Goal: Navigation & Orientation: Find specific page/section

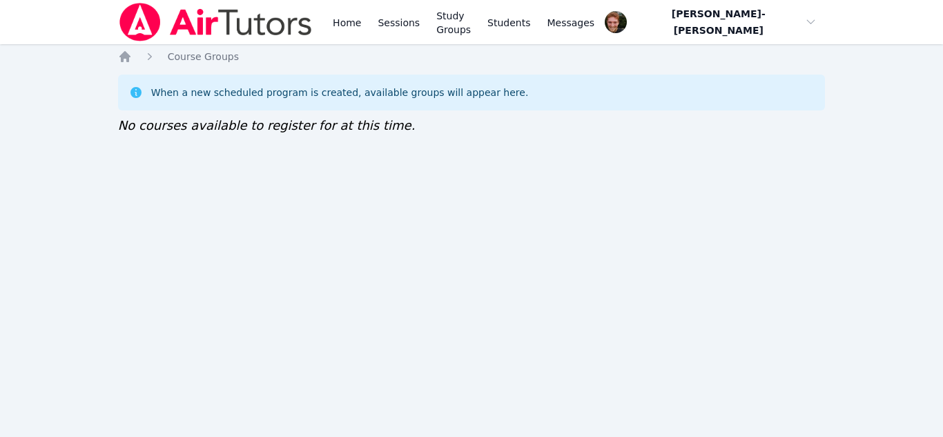
click at [600, 290] on div "Home Sessions Study Groups Students Messages Open user menu Vincent Astray-Cane…" at bounding box center [471, 218] width 943 height 437
